Goal: Find specific page/section: Find specific page/section

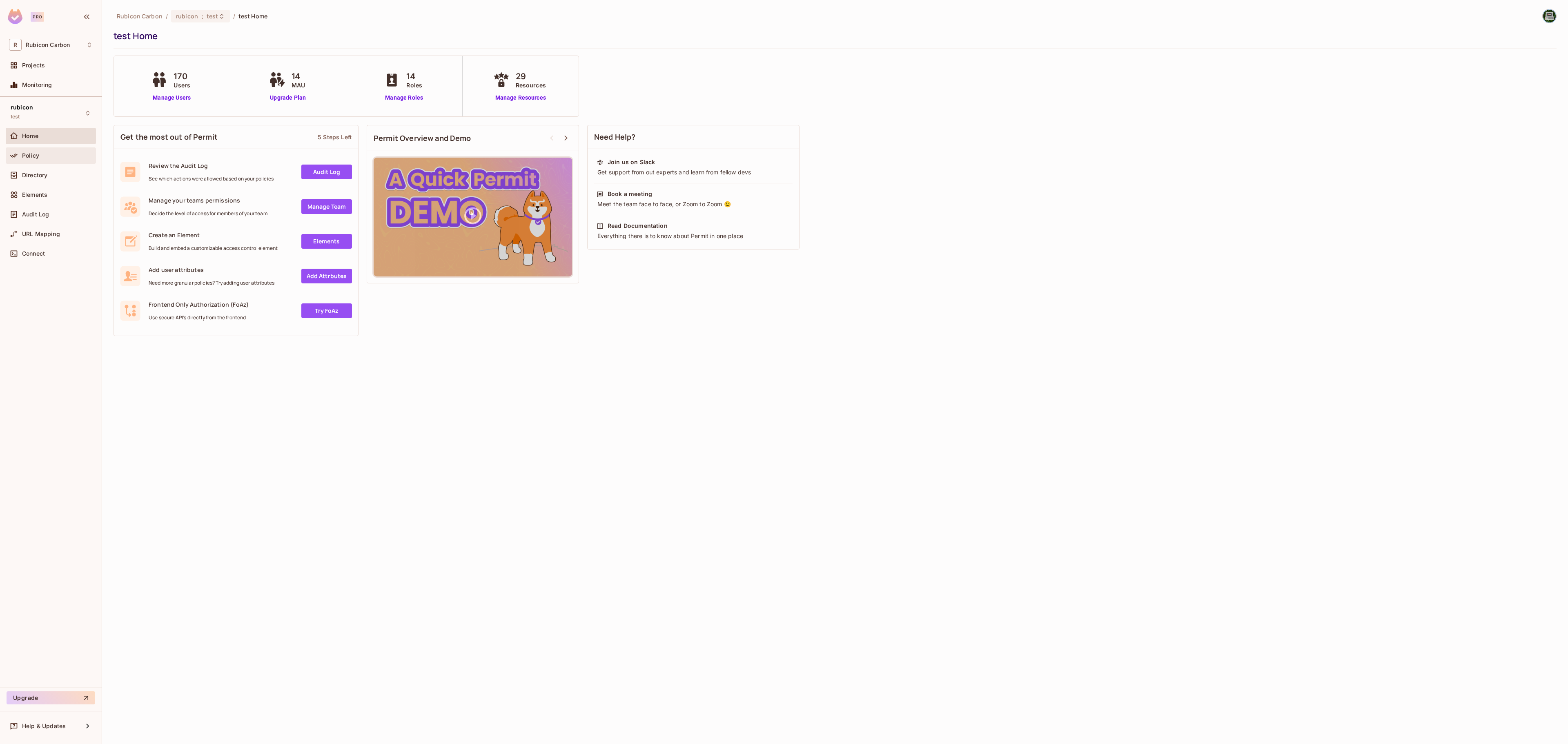
click at [29, 149] on div "Policy" at bounding box center [51, 155] width 90 height 16
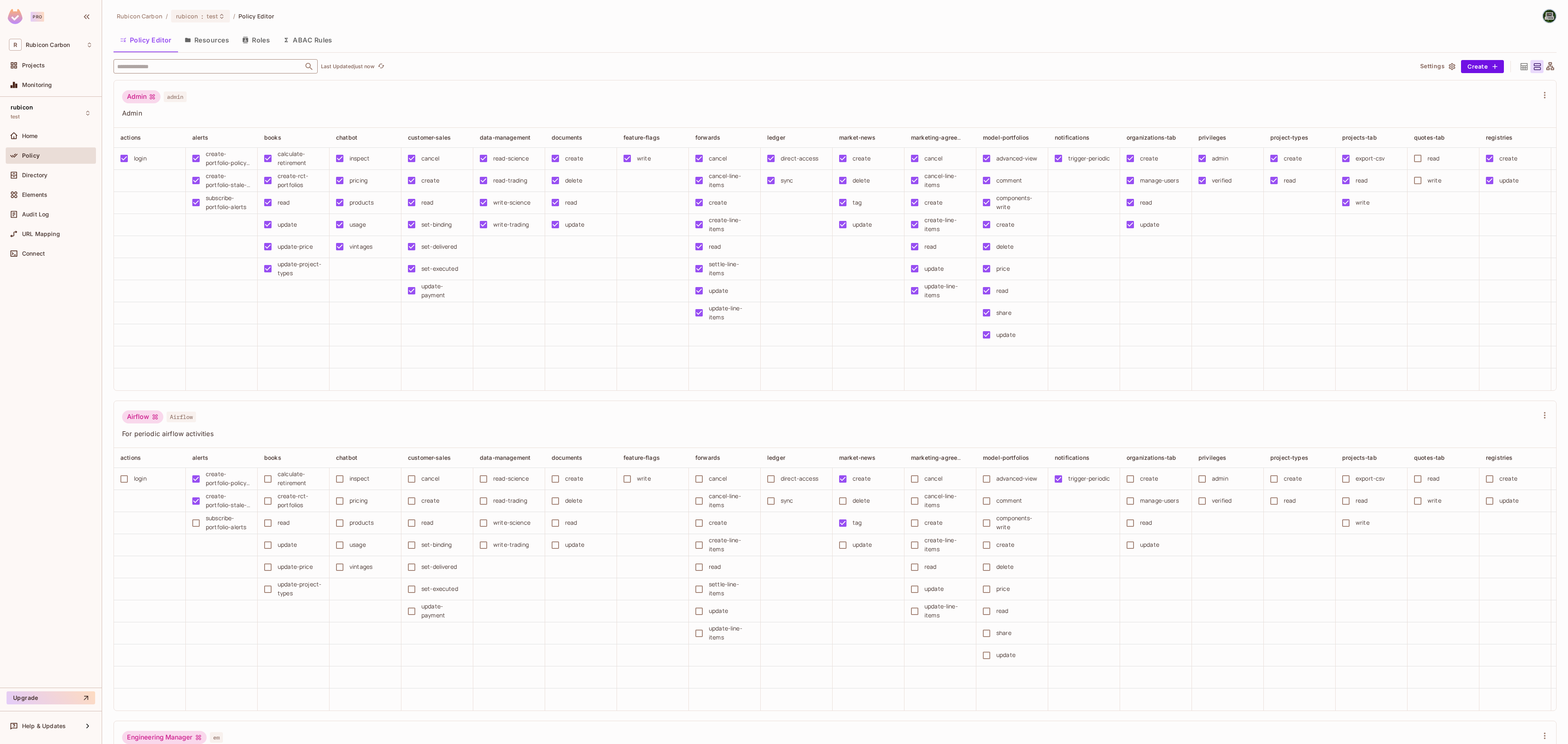
click at [251, 63] on input "text" at bounding box center [208, 66] width 187 height 14
type input "****"
click at [172, 119] on li "market-news market-news" at bounding box center [215, 126] width 204 height 15
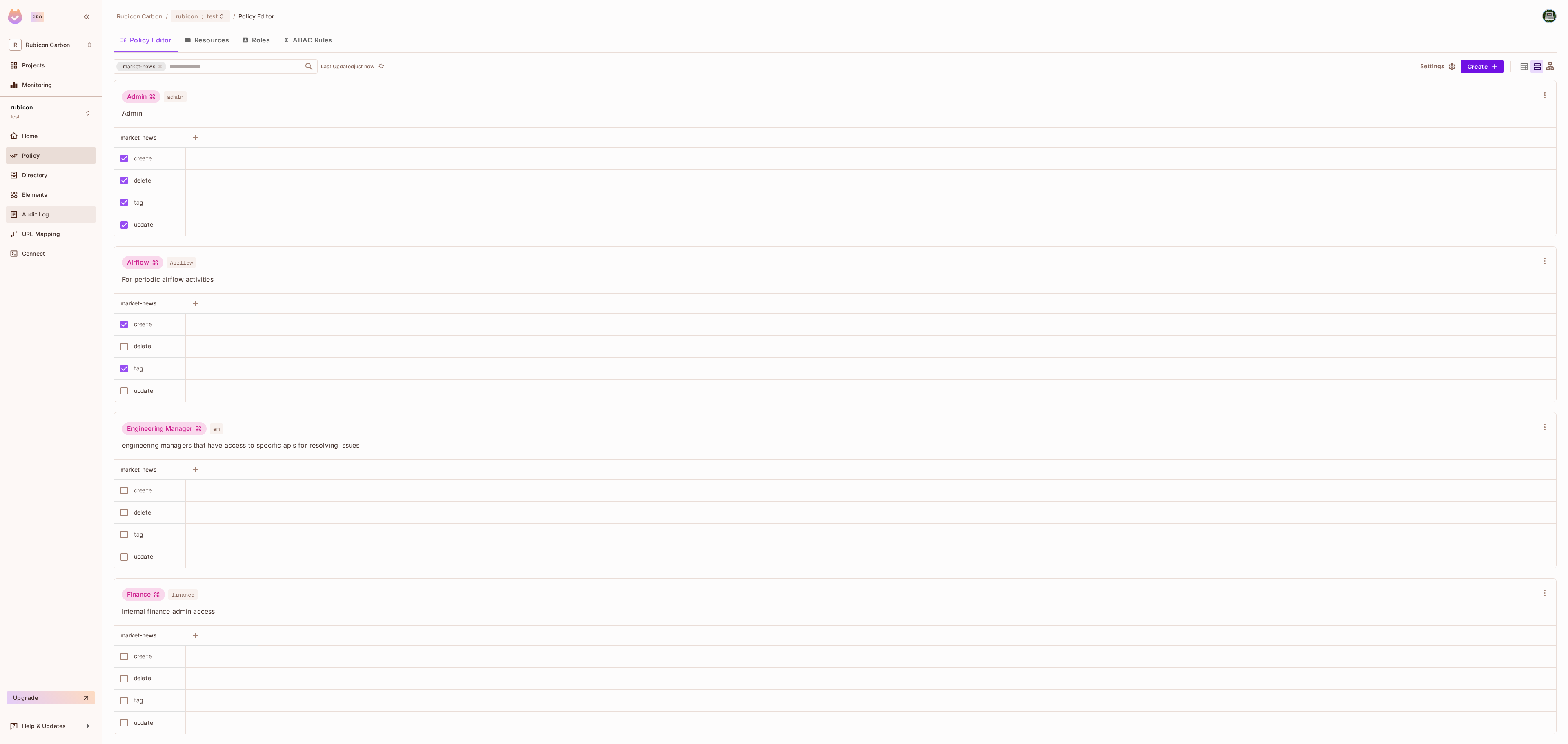
click at [16, 211] on icon at bounding box center [13, 214] width 8 height 8
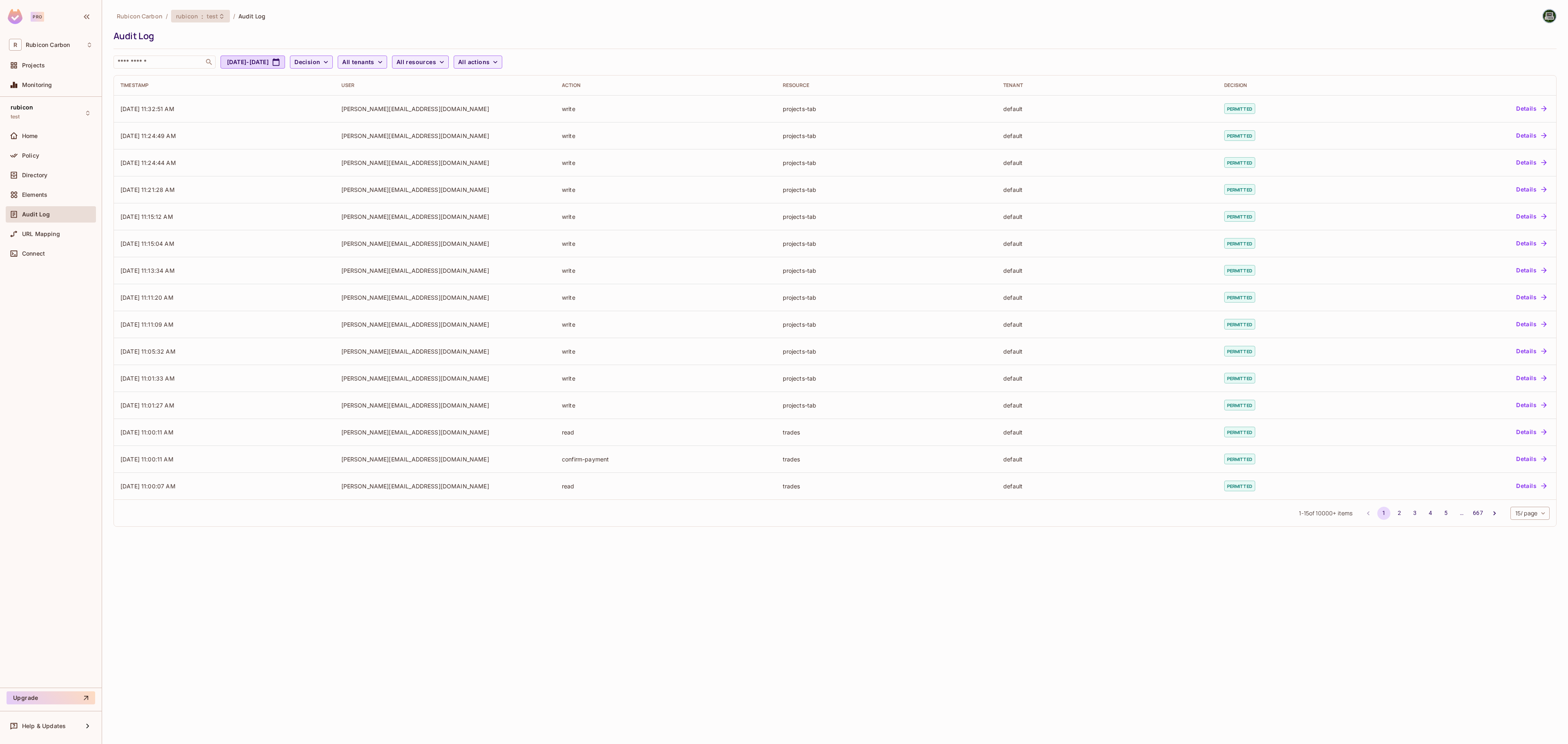
click at [215, 16] on span "test" at bounding box center [212, 16] width 12 height 8
click at [322, 96] on div "dev" at bounding box center [350, 93] width 106 height 10
